Goal: Check status: Check status

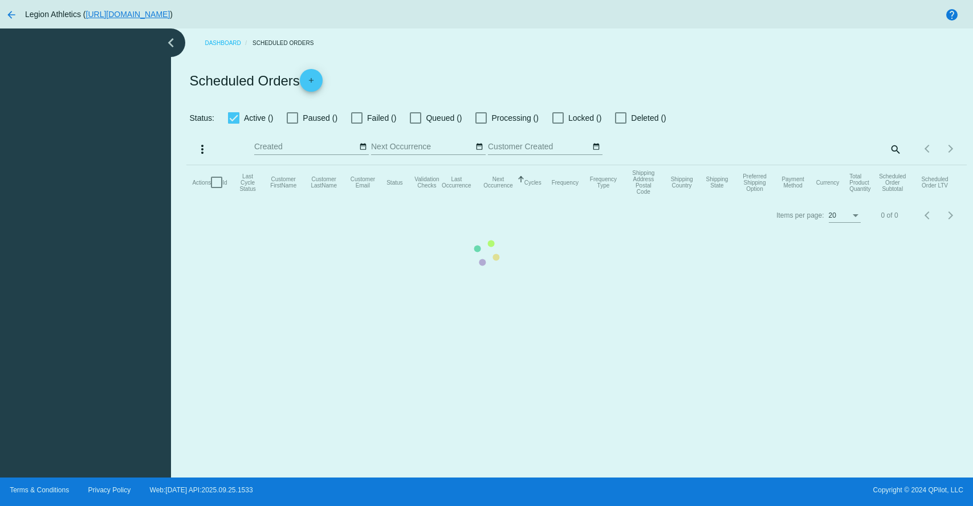
checkbox input "true"
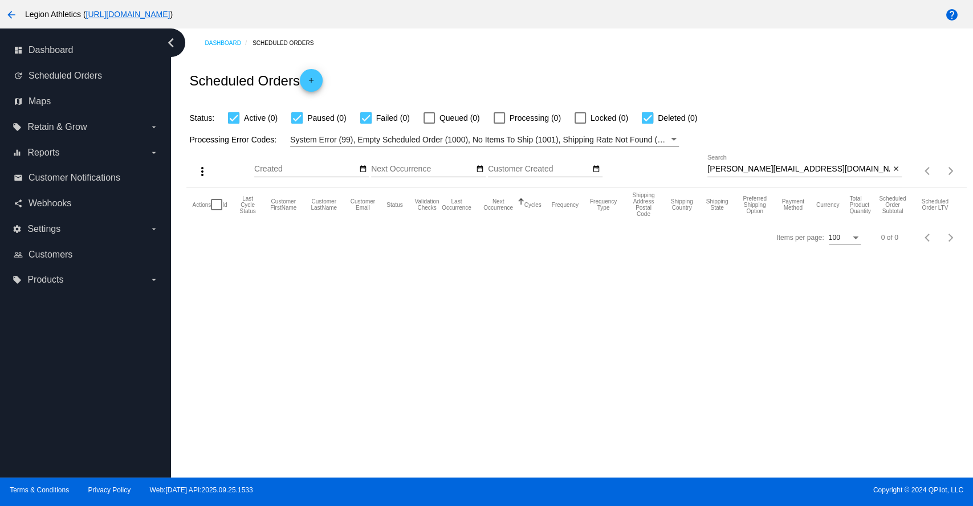
click at [772, 168] on input "[PERSON_NAME][EMAIL_ADDRESS][DOMAIN_NAME]" at bounding box center [799, 169] width 182 height 9
paste input "[EMAIL_ADDRESS]"
type input "[EMAIL_ADDRESS][DOMAIN_NAME]"
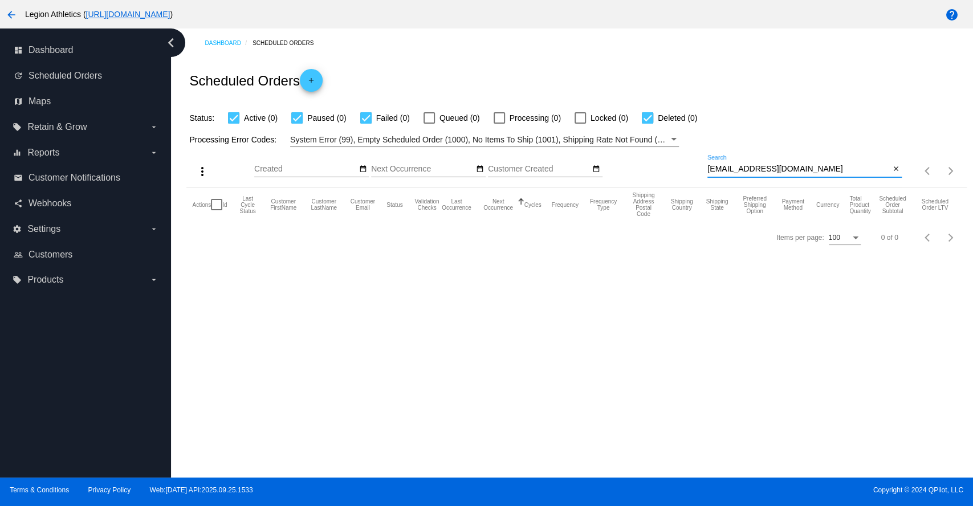
click at [471, 315] on div "Dashboard Scheduled Orders Scheduled Orders add Status: Active (0) Paused (0) F…" at bounding box center [572, 253] width 802 height 449
click at [765, 171] on input "[EMAIL_ADDRESS][DOMAIN_NAME]" at bounding box center [799, 169] width 182 height 9
